Goal: Task Accomplishment & Management: Use online tool/utility

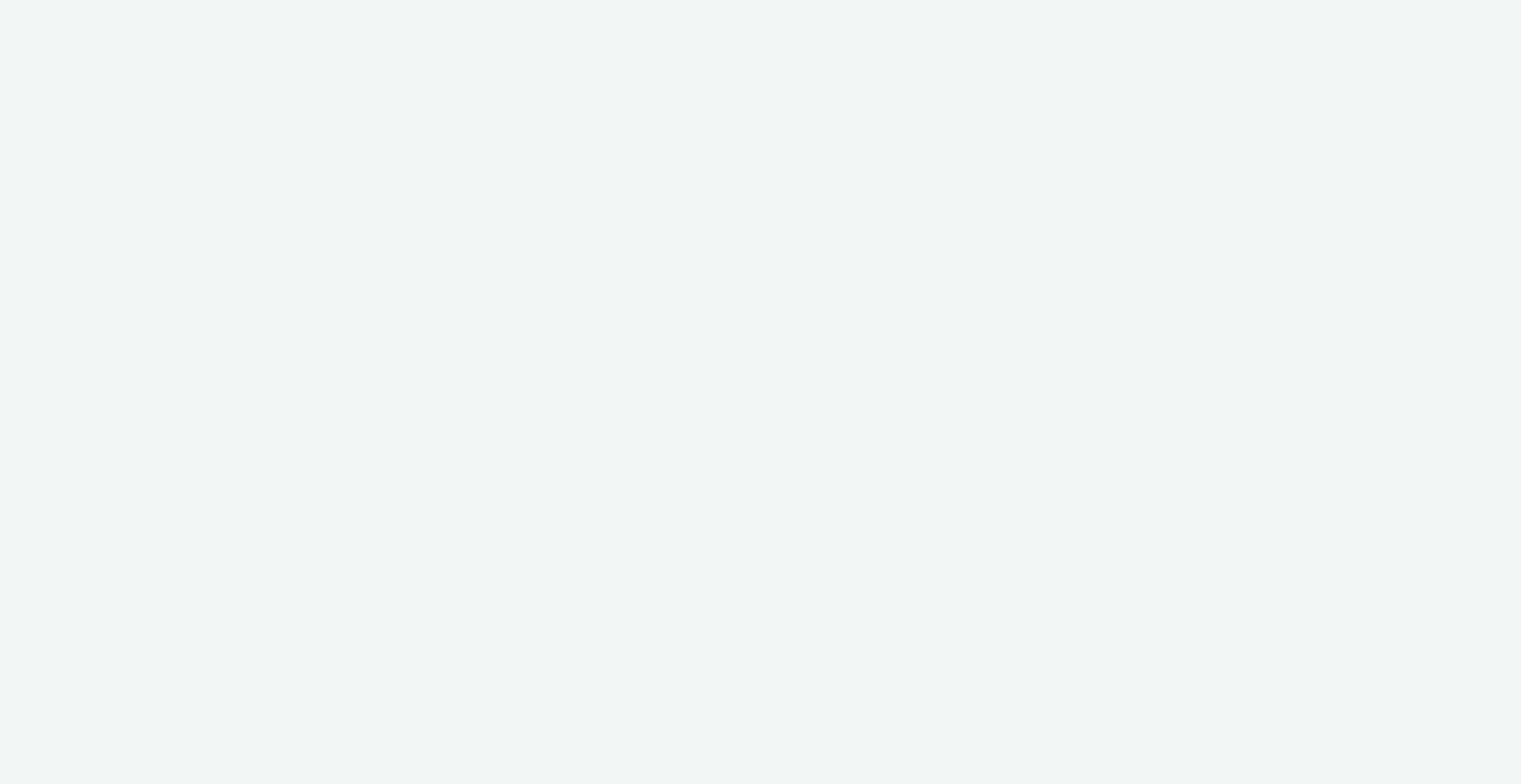
select select "9bcd8e0d-5764-4b89-88fe-b89ee02050ce"
select select "b9dae05b-e3f1-4ff2-954b-b373158465c4"
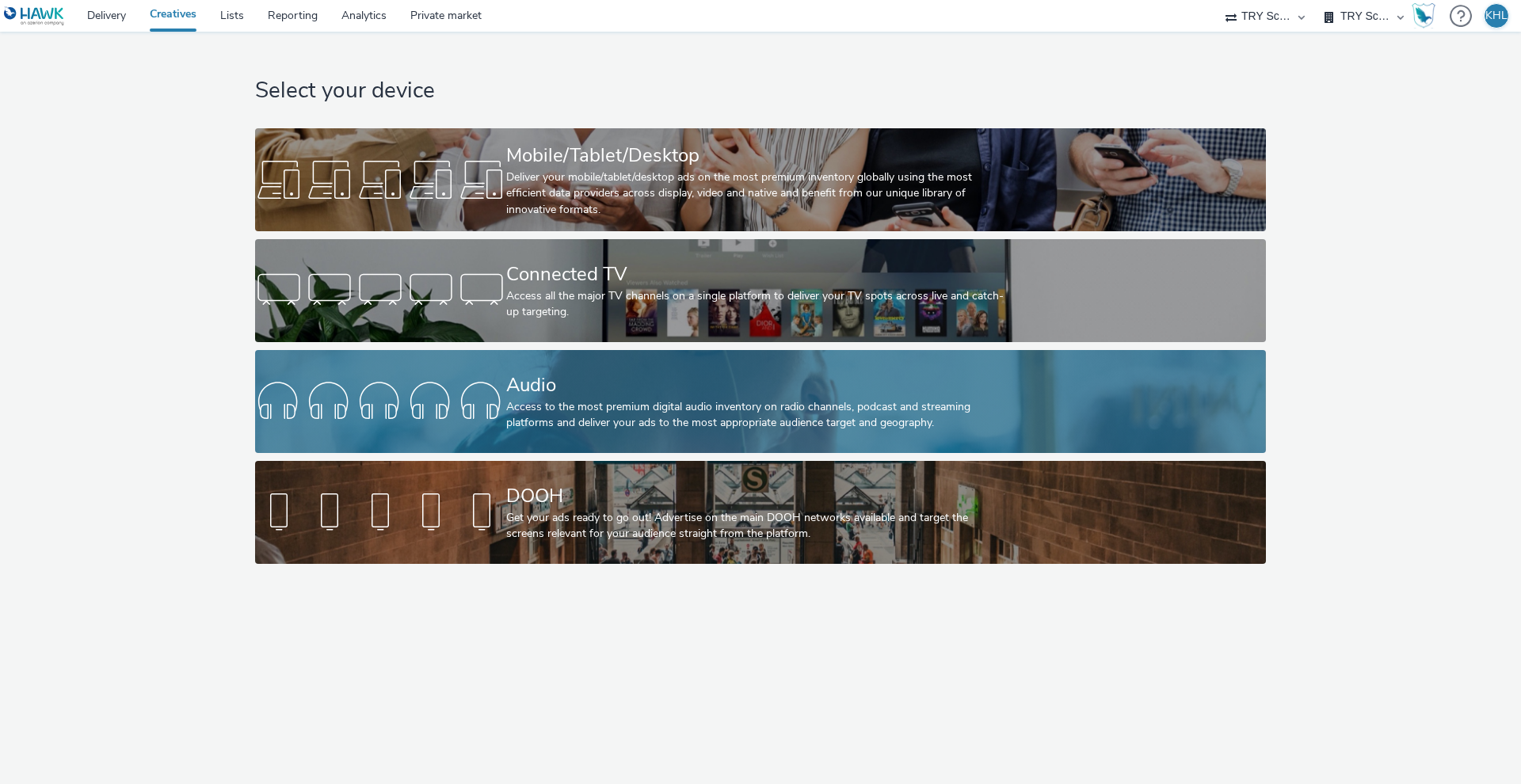
click at [596, 410] on div "Access to the most premium digital audio inventory on radio channels, podcast a…" at bounding box center [757, 415] width 502 height 32
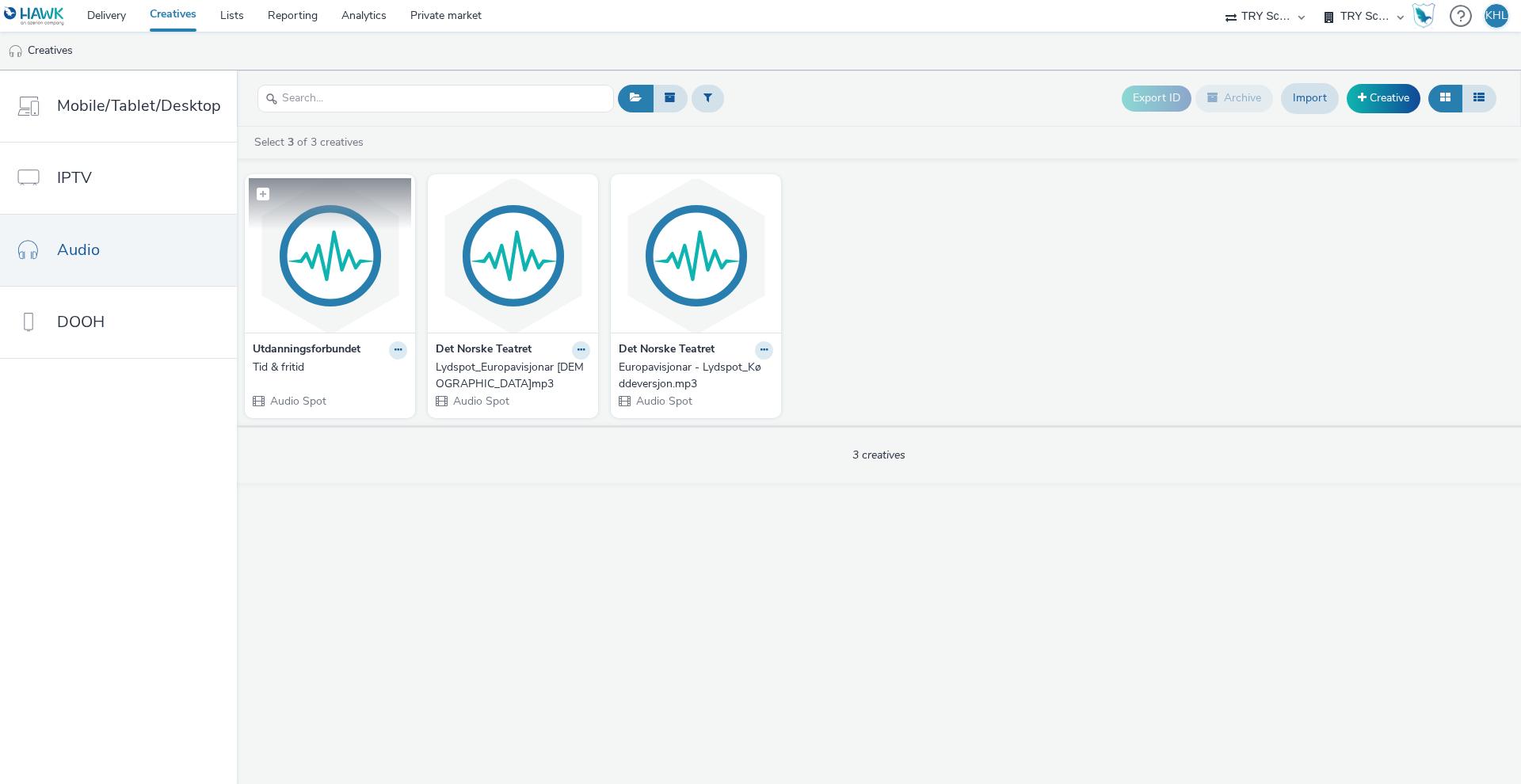
click at [315, 279] on img at bounding box center [329, 255] width 162 height 155
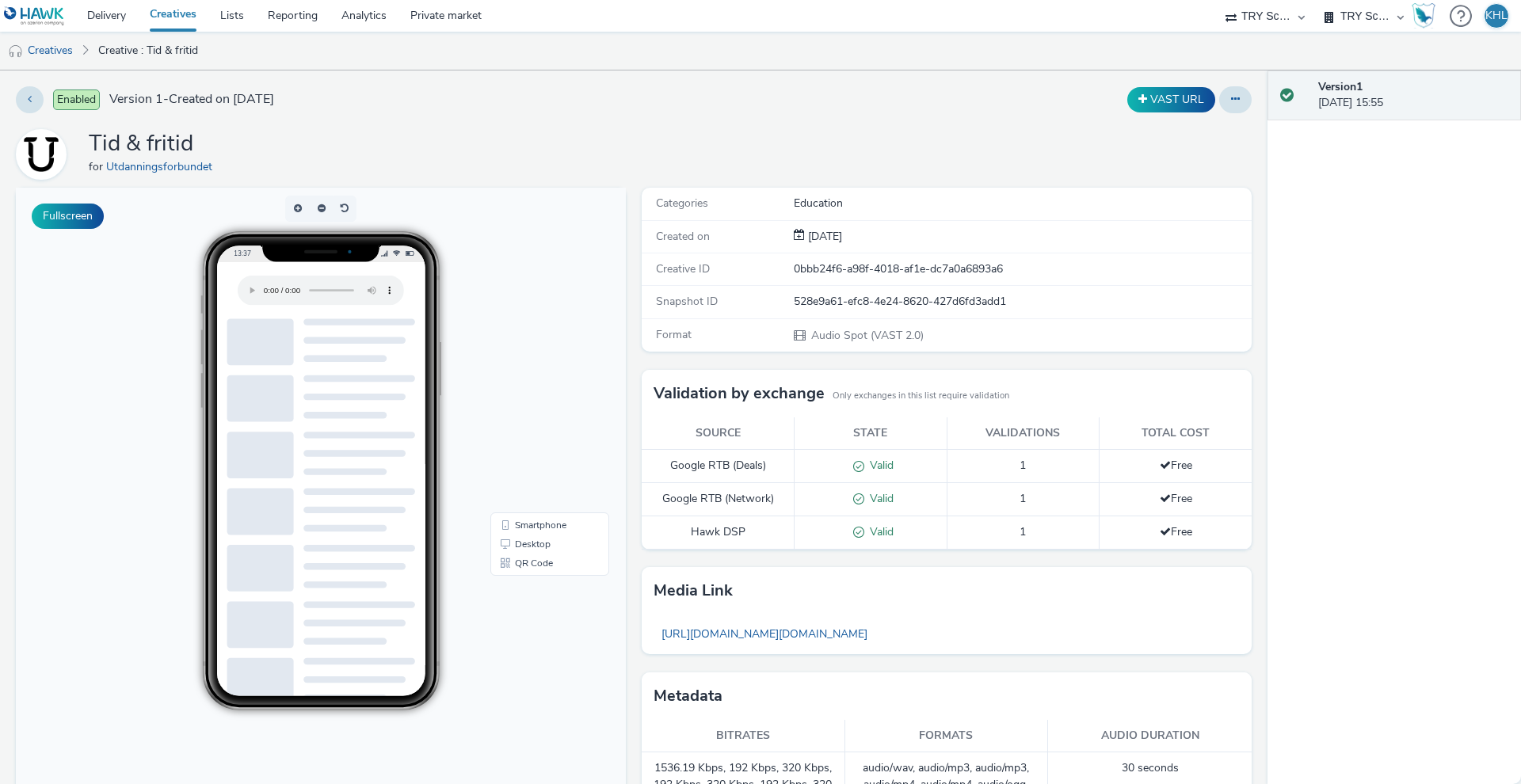
click at [268, 285] on audio at bounding box center [321, 290] width 167 height 30
click at [270, 287] on audio at bounding box center [321, 290] width 167 height 30
click at [105, 13] on link "Delivery" at bounding box center [107, 16] width 63 height 32
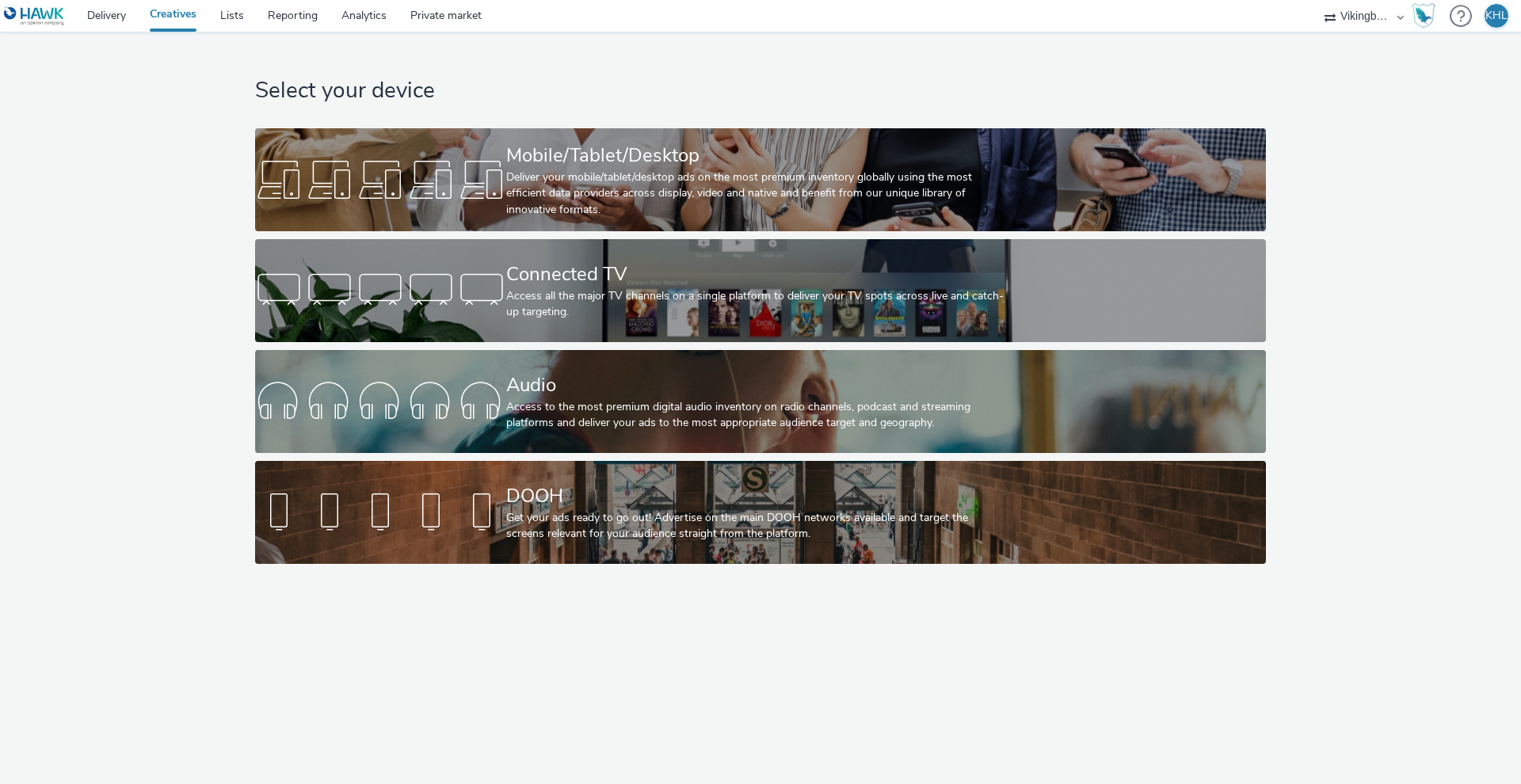
select select "6ac417a0-4072-4d2b-8a95-97caec4a260f"
click at [233, 16] on link "Lists" at bounding box center [232, 16] width 47 height 32
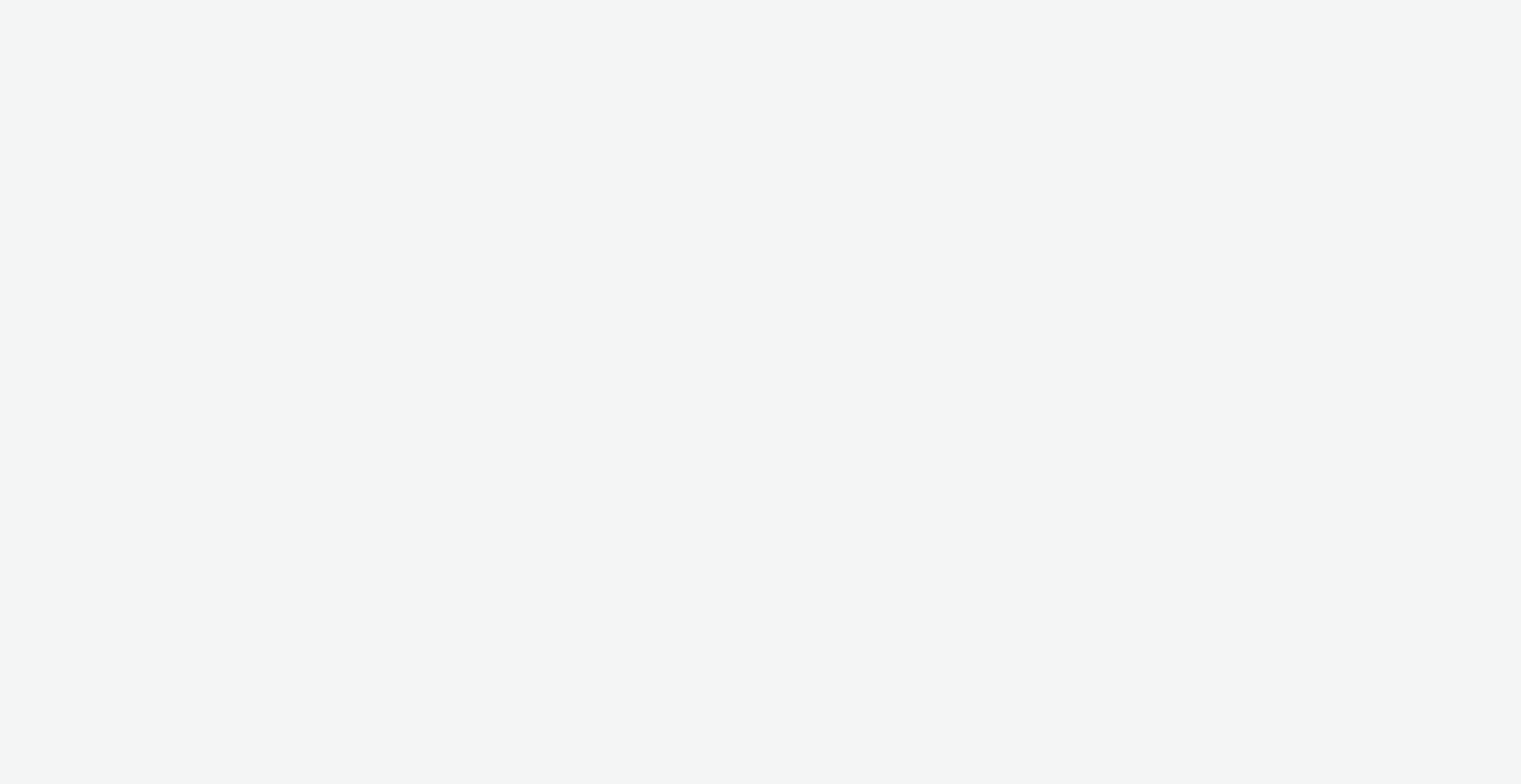
select select "6ac417a0-4072-4d2b-8a95-97caec4a260f"
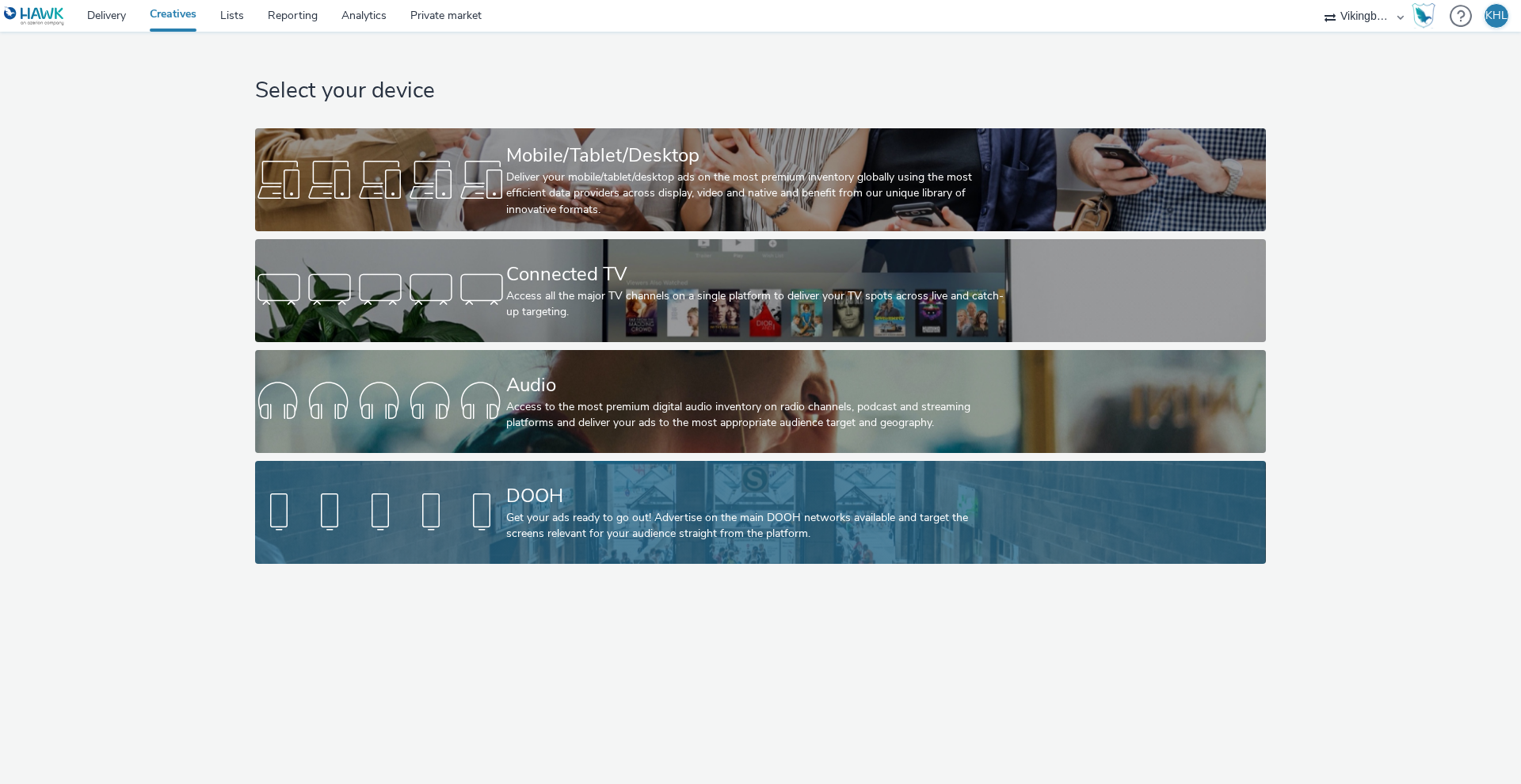
click at [504, 537] on link "DOOH Get your ads ready to go out! Advertise on the main DOOH networks availabl…" at bounding box center [760, 512] width 1010 height 103
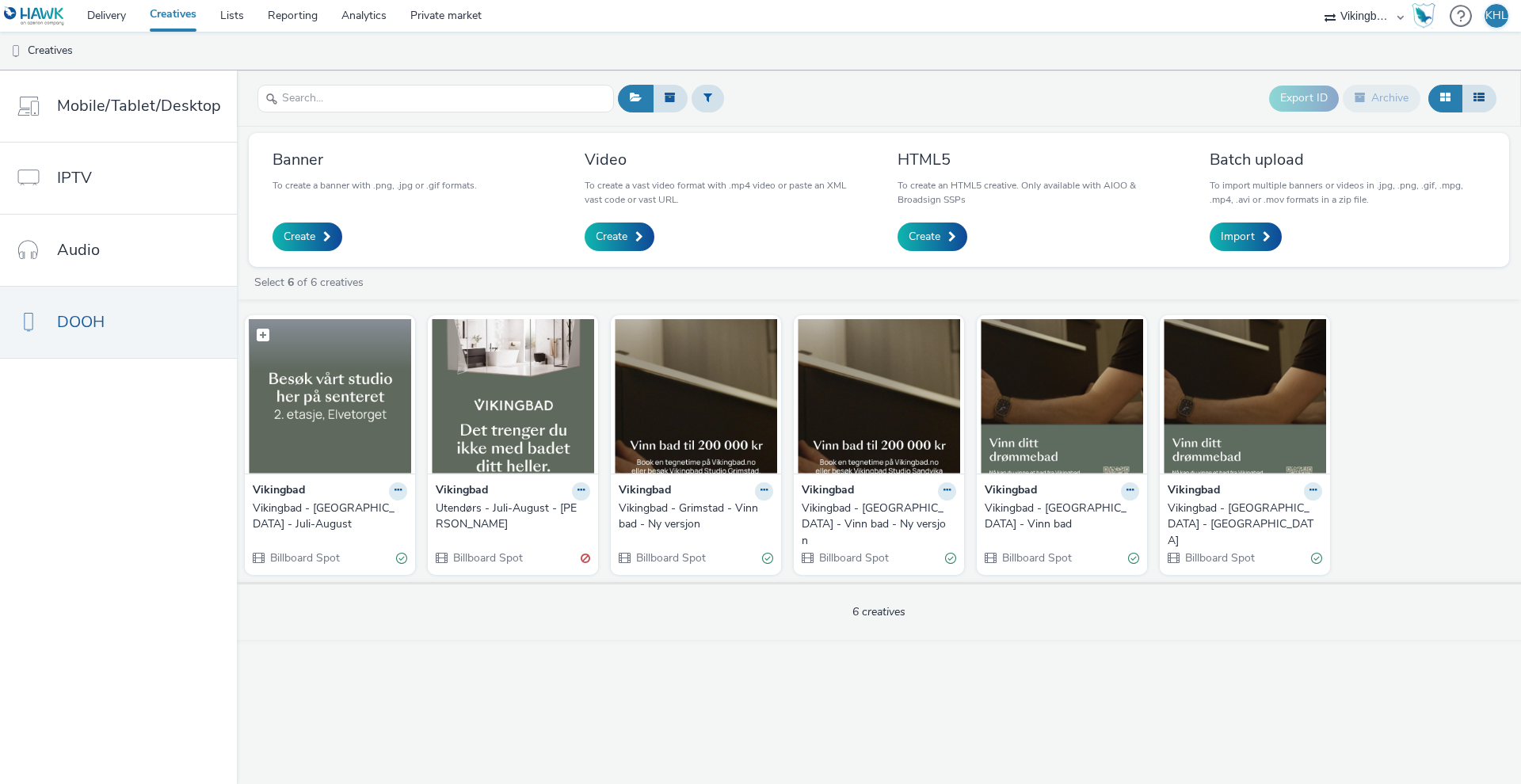
click at [387, 371] on img at bounding box center [329, 397] width 162 height 155
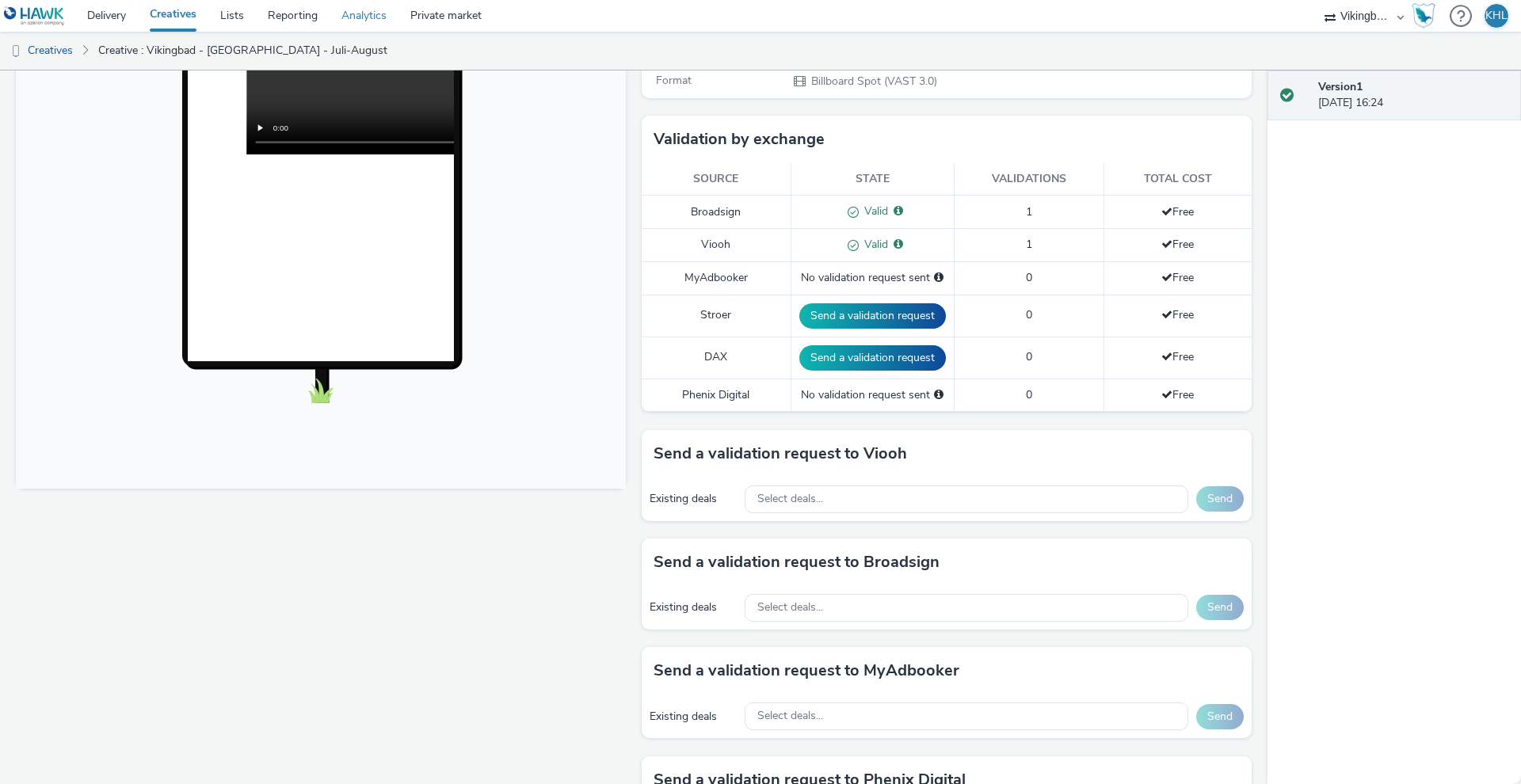
scroll to position [352, 0]
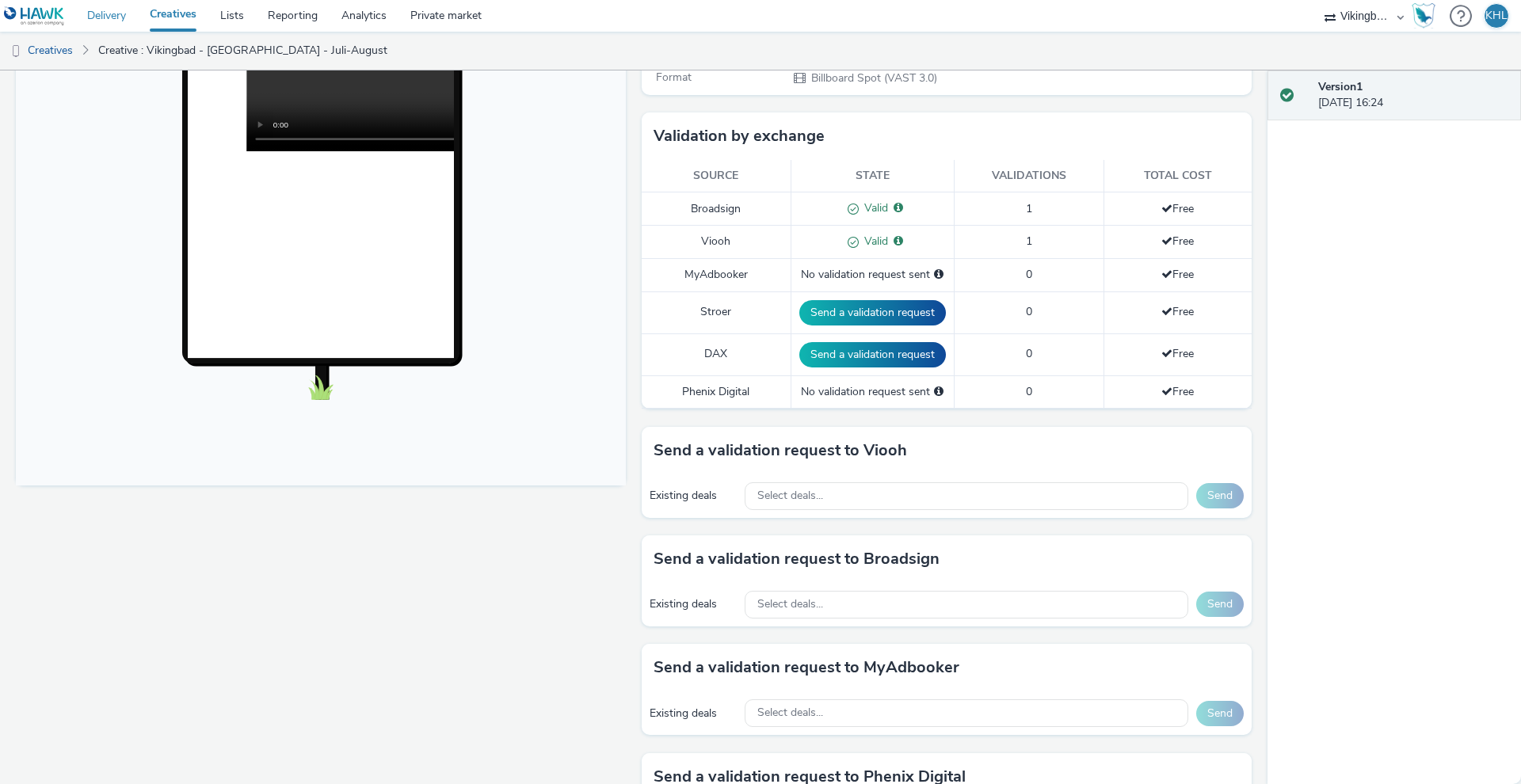
click at [118, 10] on link "Delivery" at bounding box center [107, 16] width 63 height 32
